Goal: Task Accomplishment & Management: Use online tool/utility

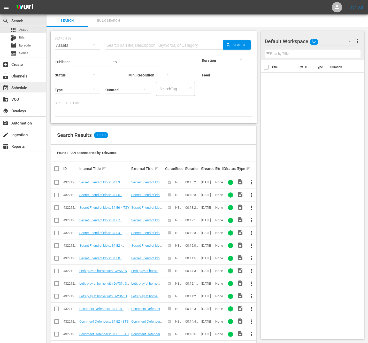
click at [16, 89] on div "event_available Schedule" at bounding box center [14, 87] width 29 height 5
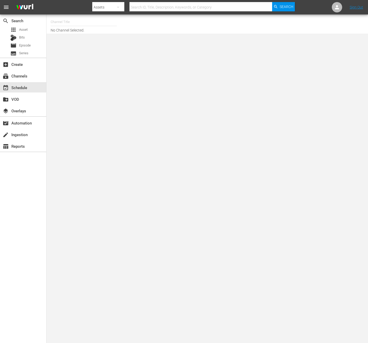
click at [125, 66] on body "menu Search By Assets Search ID, Title, Description, Keywords, or Category Sear…" at bounding box center [184, 171] width 368 height 343
click at [87, 24] on input "text" at bounding box center [84, 22] width 66 height 12
type input "ㅜ"
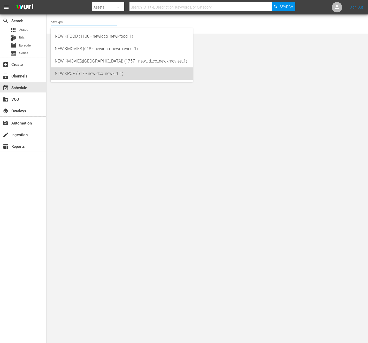
click at [85, 78] on div "NEW KPOP (617 - newidco_newkid_1)" at bounding box center [122, 73] width 134 height 12
type input "NEW KPOP (617 - newidco_newkid_1)"
